Goal: Task Accomplishment & Management: Use online tool/utility

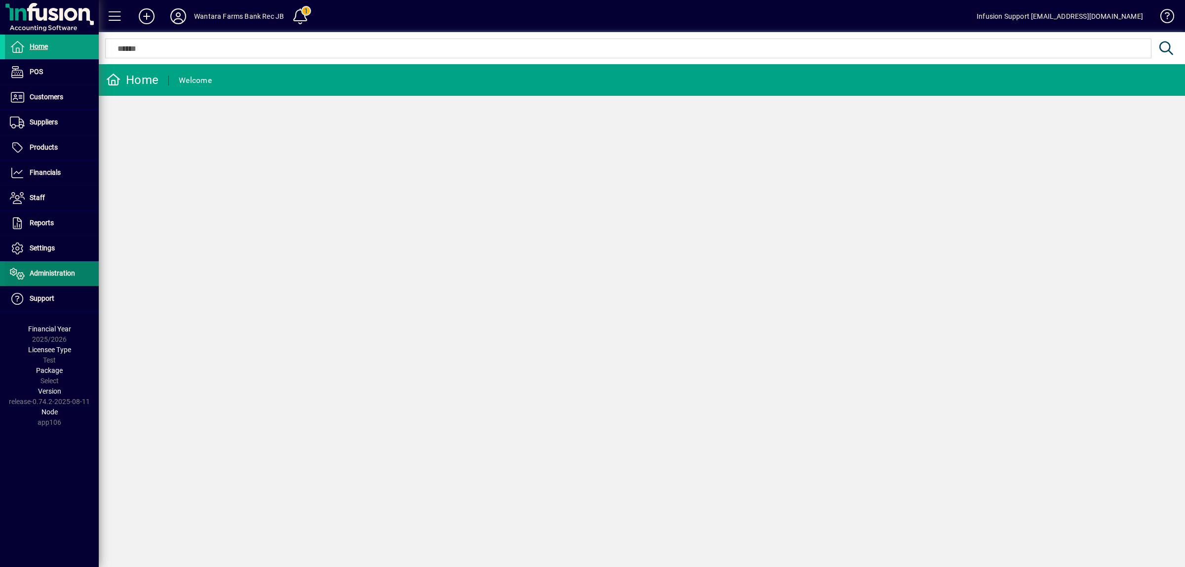
click at [55, 271] on span "Administration" at bounding box center [52, 273] width 45 height 8
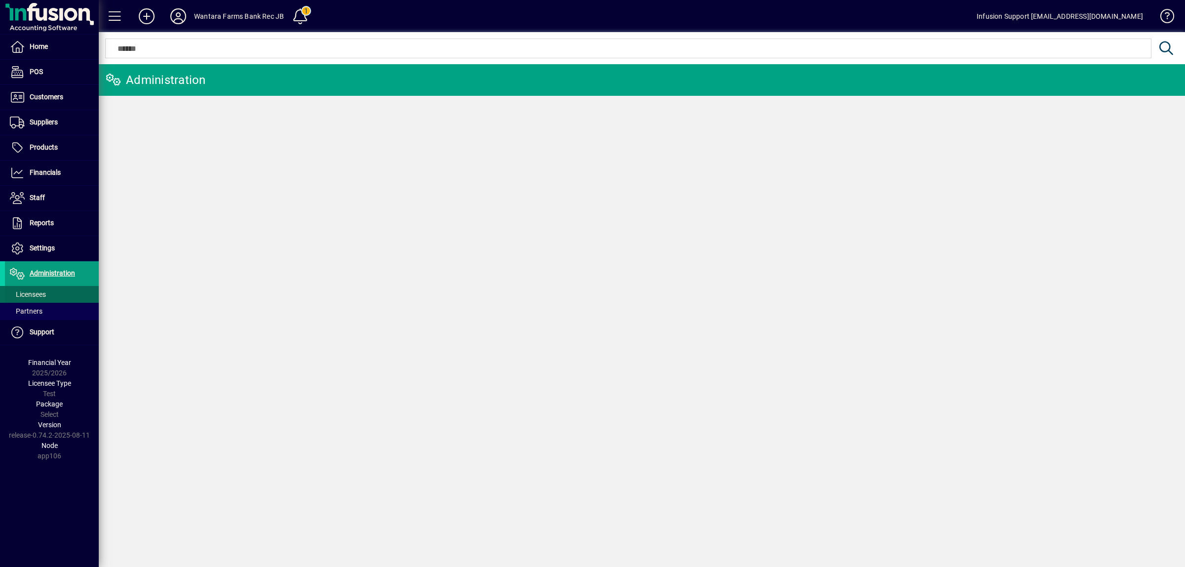
click at [33, 293] on span "Licensees" at bounding box center [28, 294] width 36 height 8
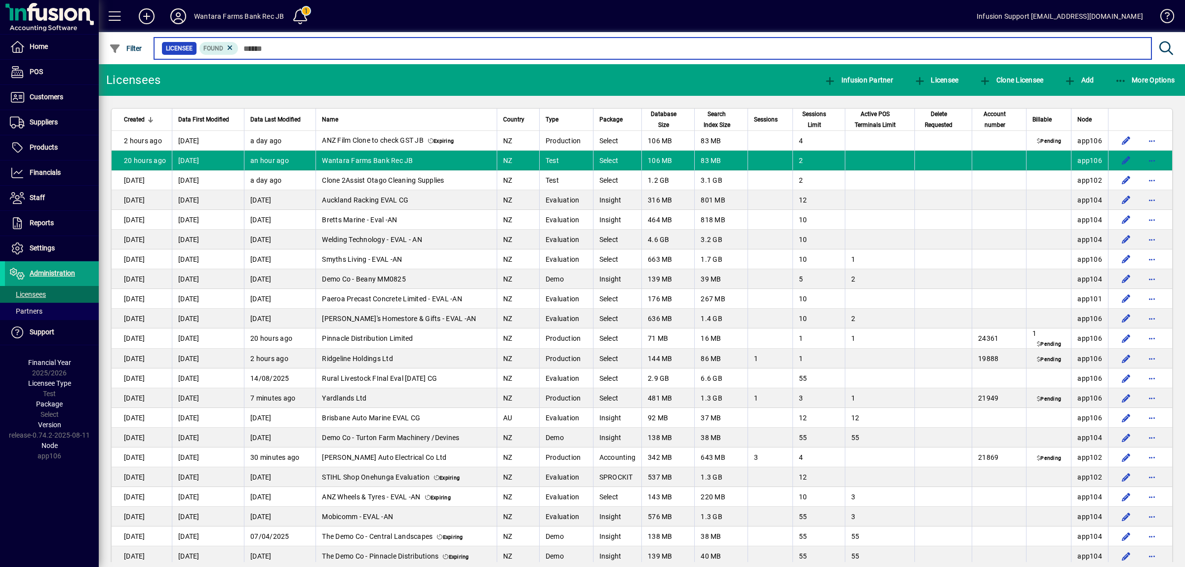
click at [248, 46] on input "text" at bounding box center [691, 48] width 905 height 14
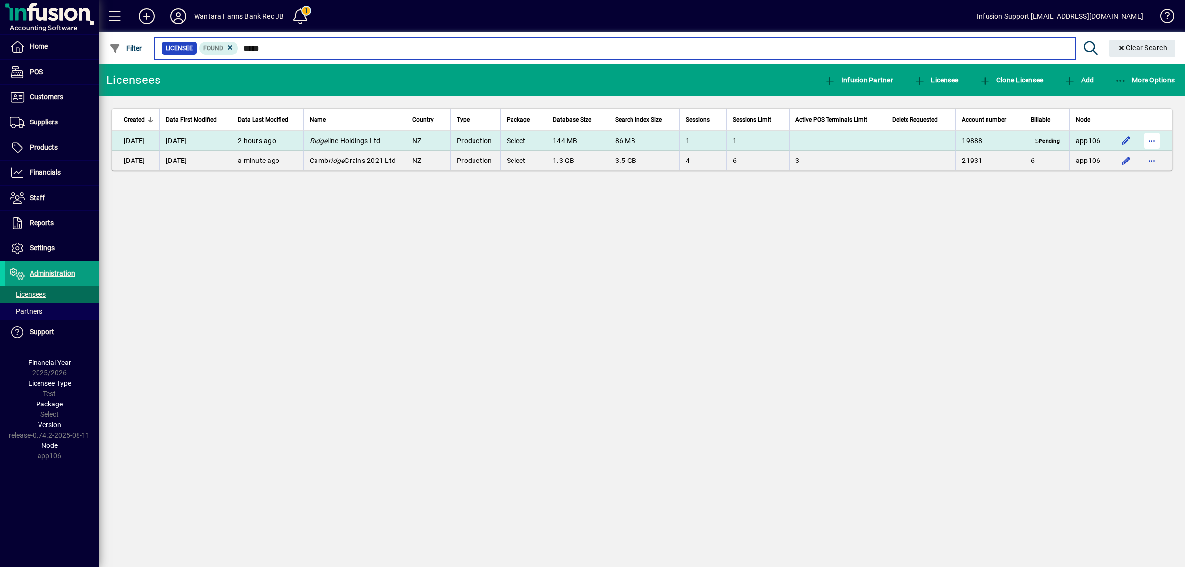
type input "*****"
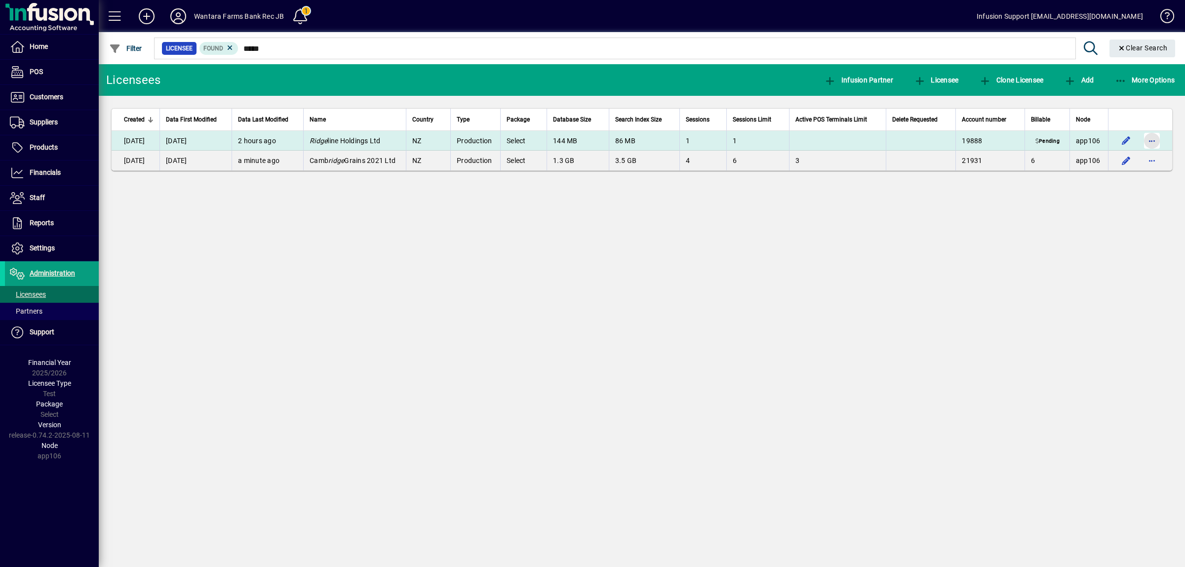
click at [1154, 141] on span "button" at bounding box center [1152, 141] width 24 height 24
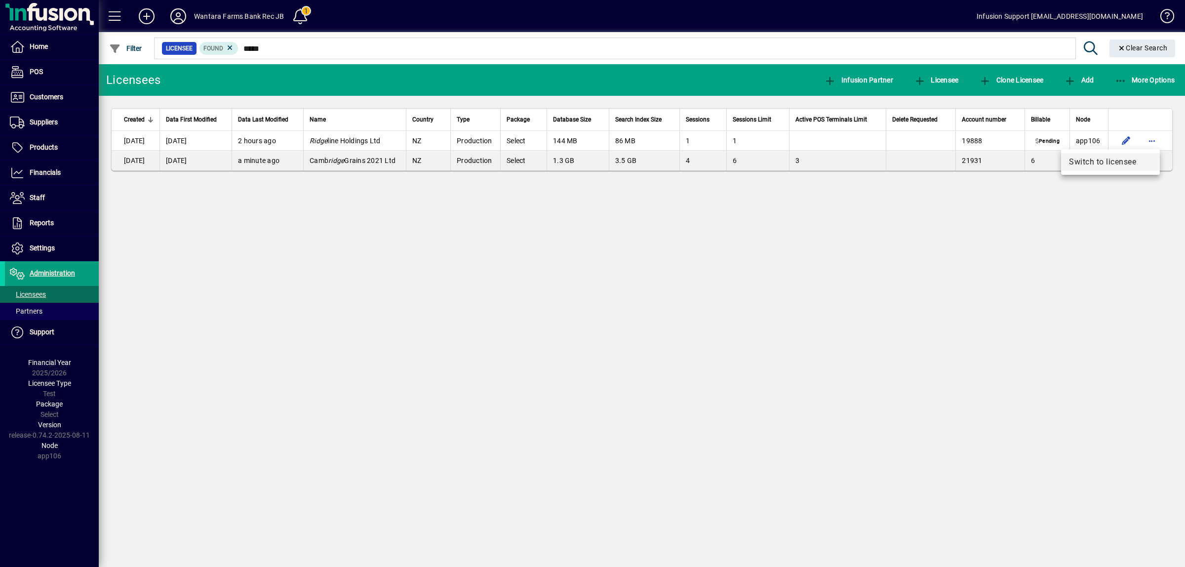
click at [1139, 156] on span "Switch to licensee" at bounding box center [1110, 162] width 83 height 12
